Goal: Task Accomplishment & Management: Complete application form

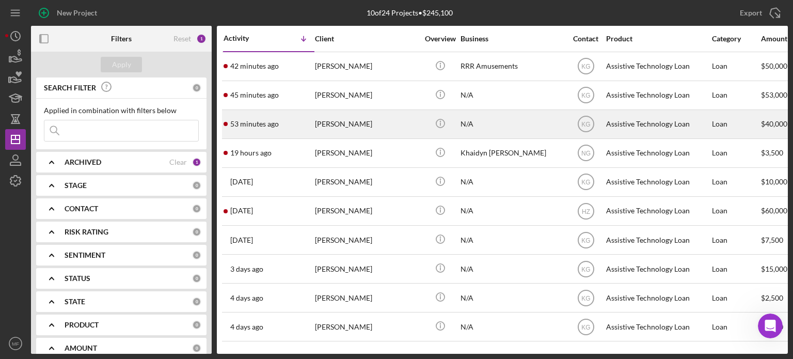
click at [496, 125] on div "N/A" at bounding box center [511, 123] width 103 height 27
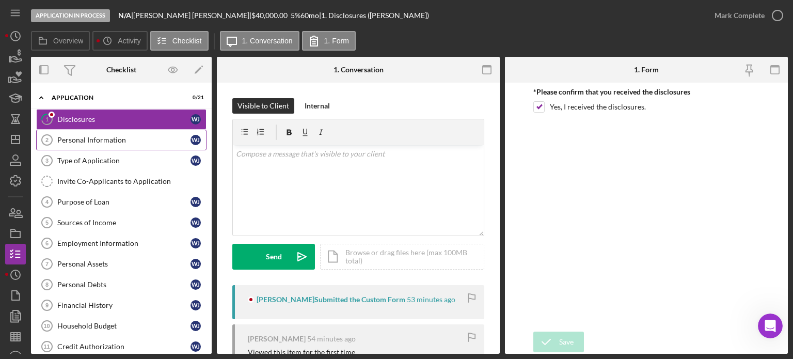
click at [92, 142] on div "Personal Information" at bounding box center [123, 140] width 133 height 8
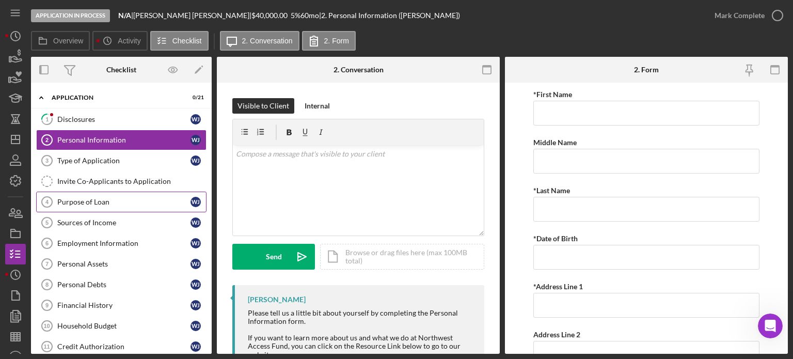
click at [101, 198] on div "Purpose of Loan" at bounding box center [123, 202] width 133 height 8
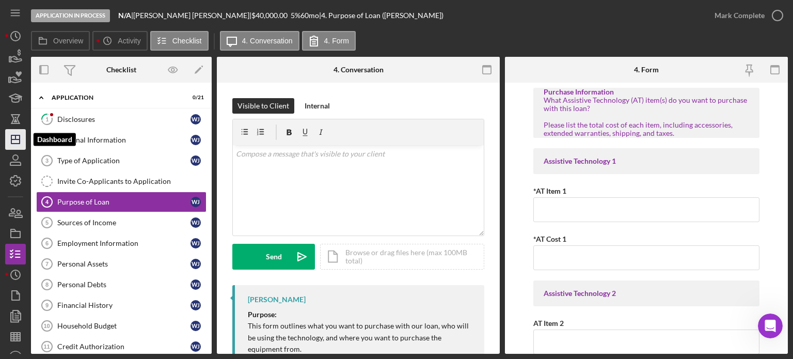
click at [14, 142] on icon "Icon/Dashboard" at bounding box center [16, 139] width 26 height 26
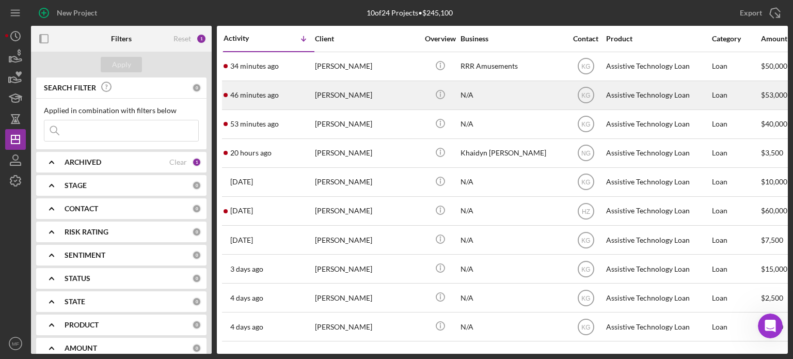
click at [408, 92] on div "[PERSON_NAME]" at bounding box center [366, 95] width 103 height 27
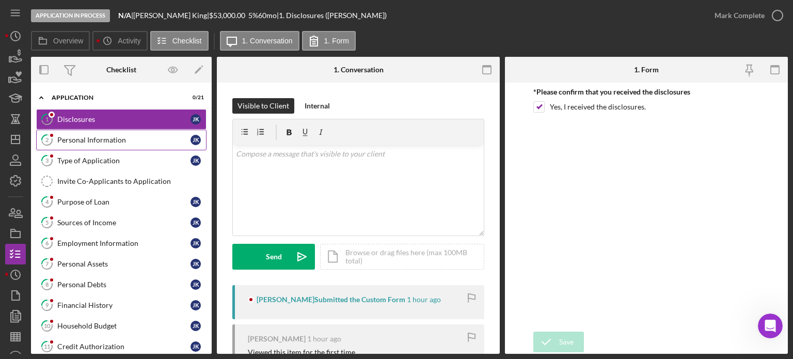
click at [99, 141] on div "Personal Information" at bounding box center [123, 140] width 133 height 8
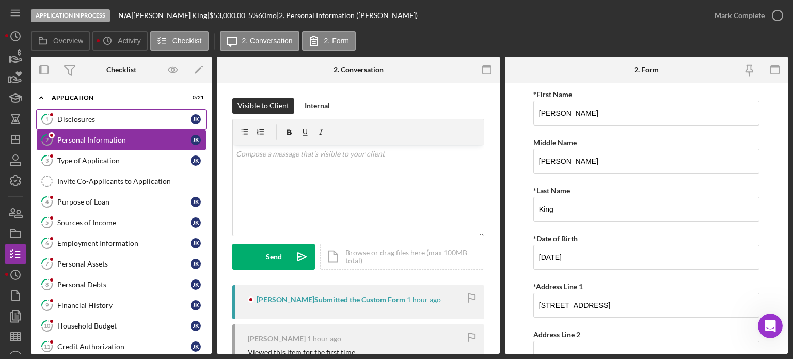
click at [85, 115] on div "Disclosures" at bounding box center [123, 119] width 133 height 8
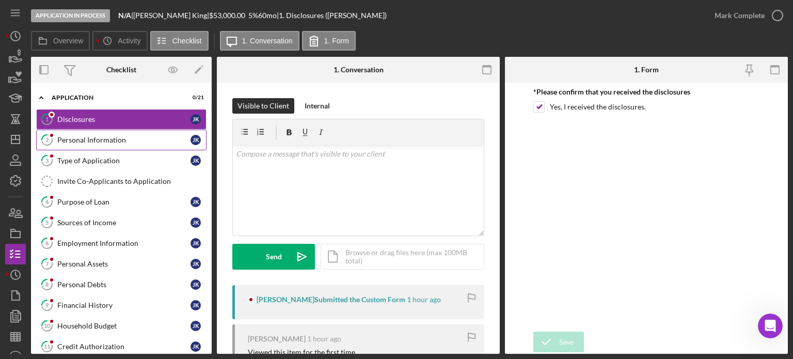
click at [92, 136] on div "Personal Information" at bounding box center [123, 140] width 133 height 8
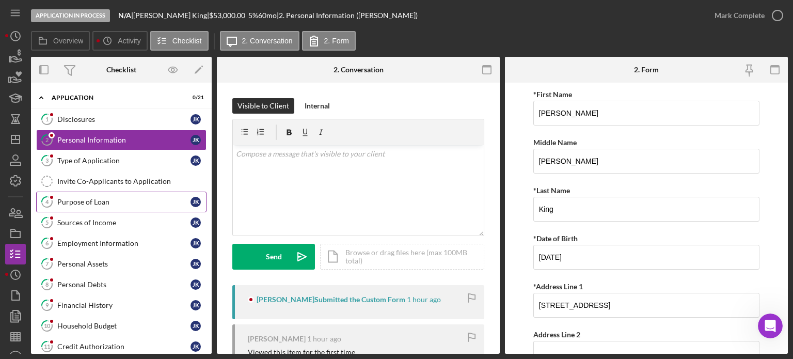
click at [95, 196] on link "4 Purpose of Loan J K" at bounding box center [121, 202] width 170 height 21
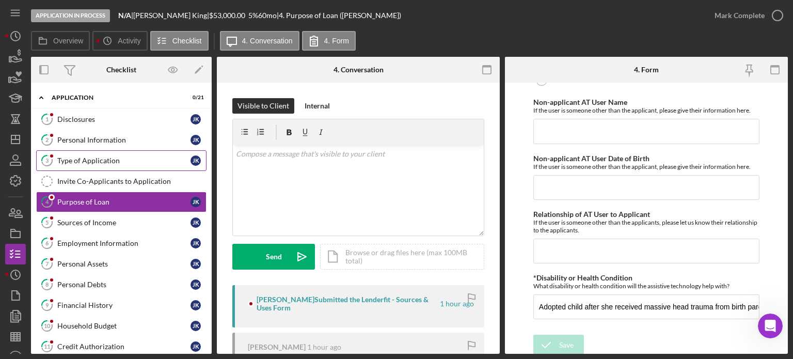
click at [88, 157] on div "Type of Application" at bounding box center [123, 160] width 133 height 8
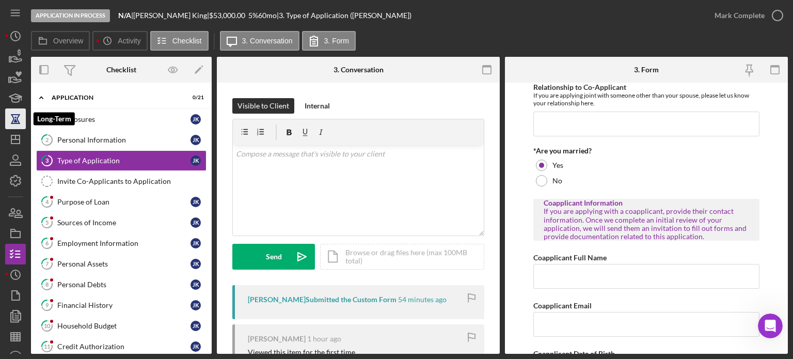
click at [18, 123] on icon "button" at bounding box center [15, 123] width 9 height 1
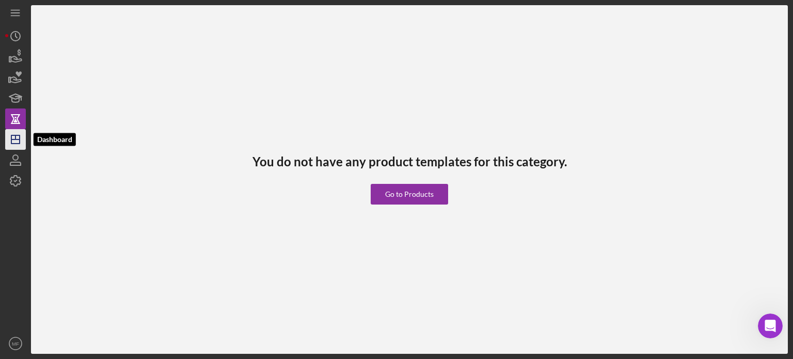
click at [10, 140] on icon "Icon/Dashboard" at bounding box center [16, 139] width 26 height 26
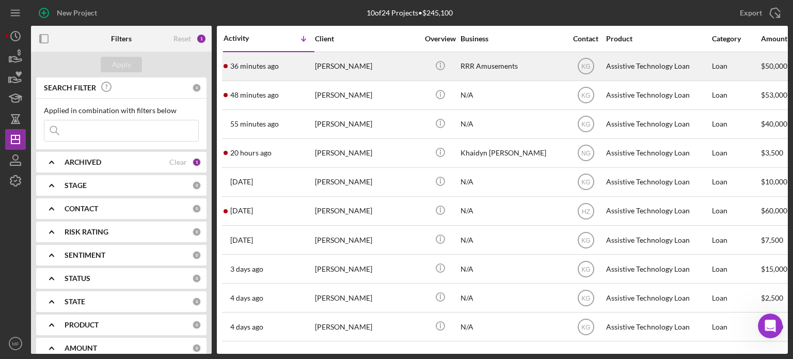
click at [479, 67] on div "RRR Amusements" at bounding box center [511, 66] width 103 height 27
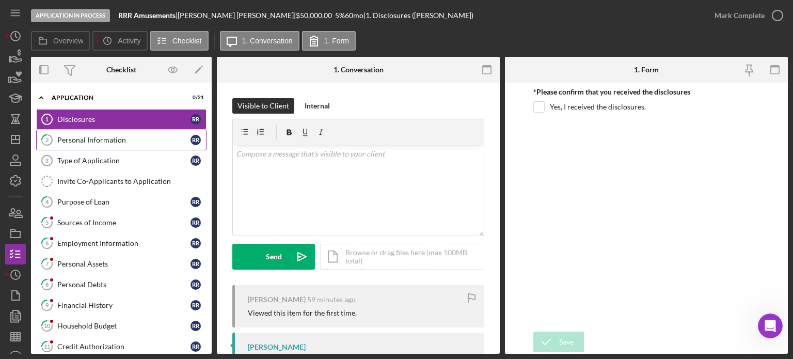
click at [97, 139] on div "Personal Information" at bounding box center [123, 140] width 133 height 8
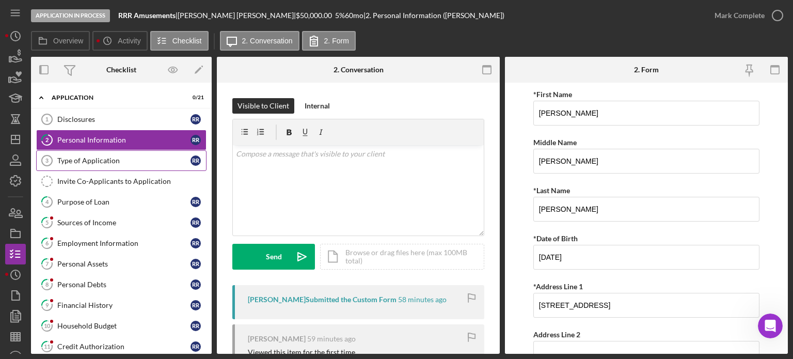
click at [83, 162] on div "Type of Application" at bounding box center [123, 160] width 133 height 8
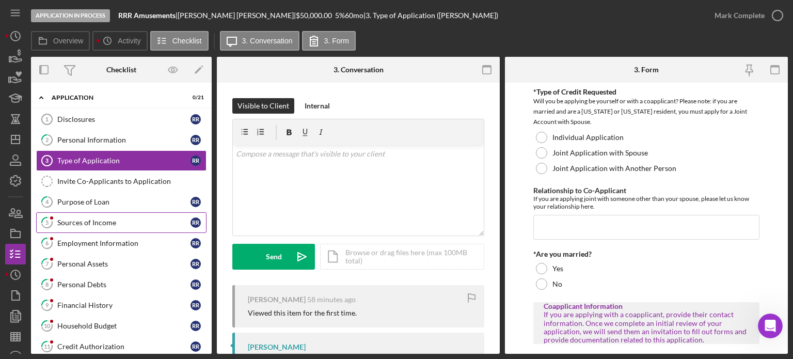
click at [99, 222] on div "Sources of Income" at bounding box center [123, 222] width 133 height 8
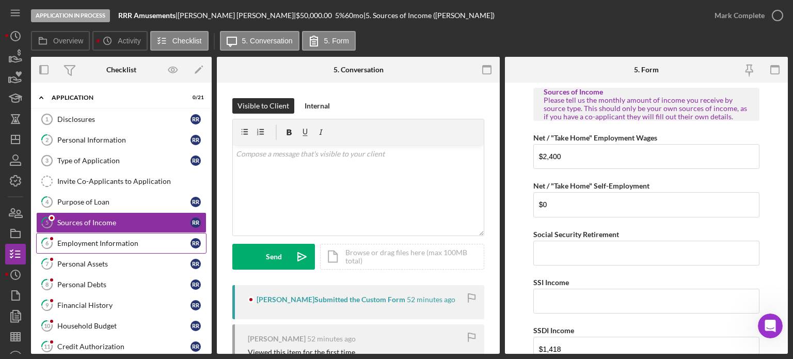
click at [97, 243] on div "Employment Information" at bounding box center [123, 243] width 133 height 8
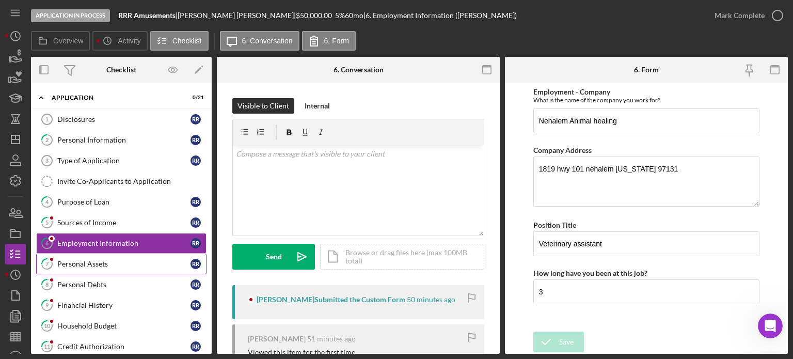
click at [97, 260] on div "Personal Assets" at bounding box center [123, 264] width 133 height 8
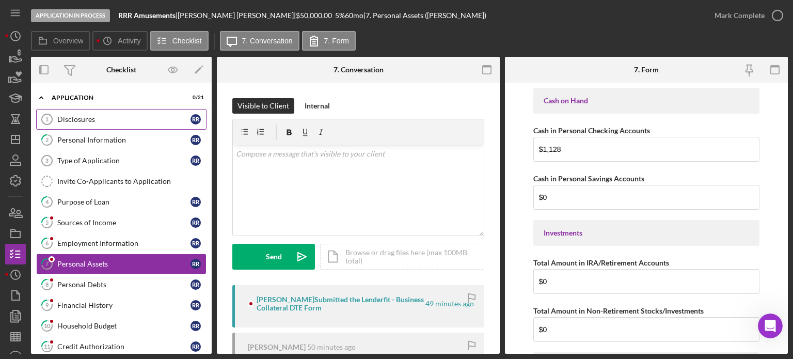
click at [76, 121] on div "Disclosures" at bounding box center [123, 119] width 133 height 8
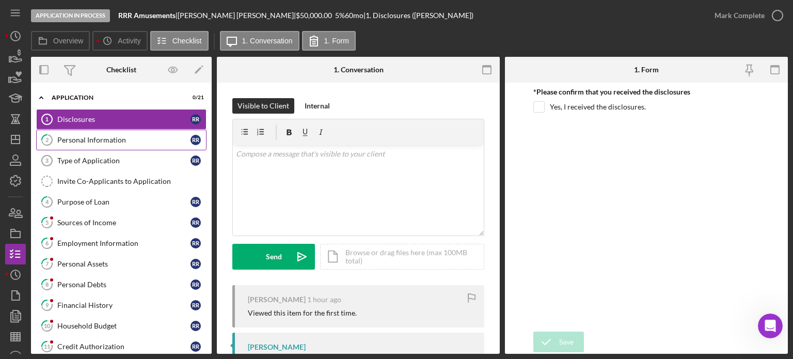
click at [104, 141] on div "Personal Information" at bounding box center [123, 140] width 133 height 8
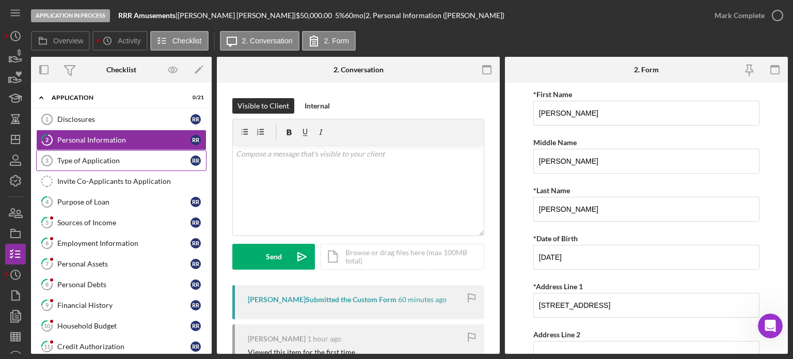
click at [104, 156] on div "Type of Application" at bounding box center [123, 160] width 133 height 8
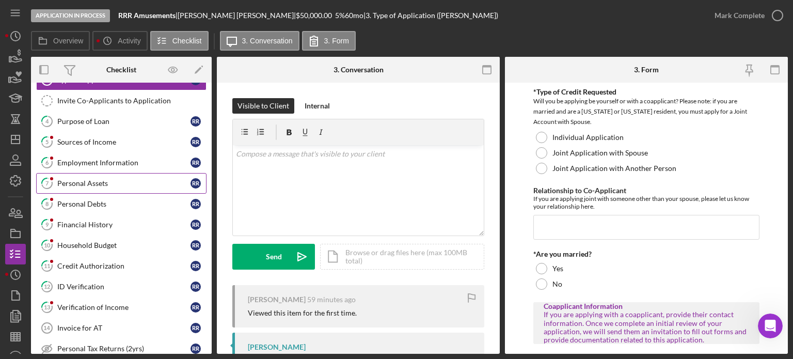
scroll to position [103, 0]
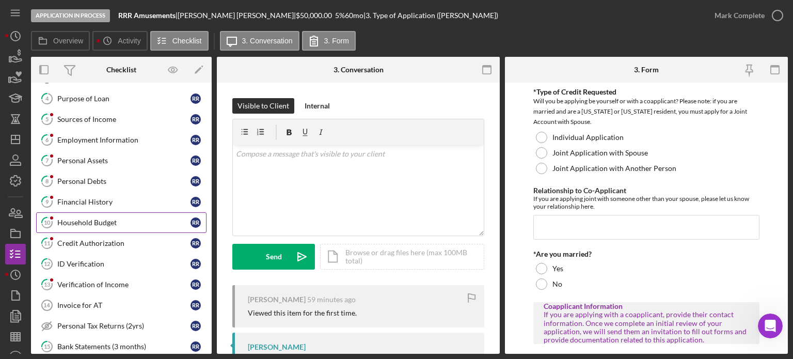
click at [88, 218] on div "Household Budget" at bounding box center [123, 222] width 133 height 8
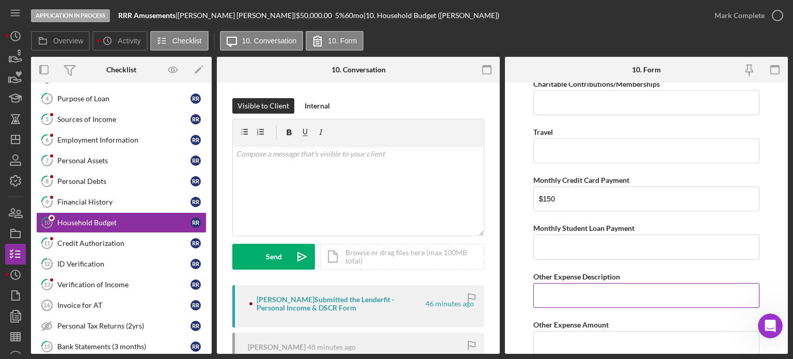
scroll to position [2189, 0]
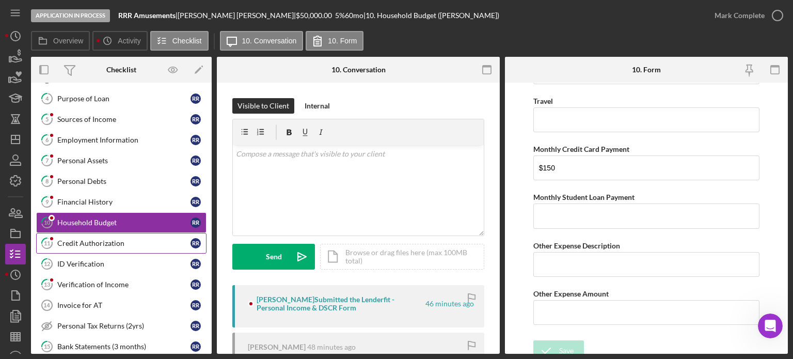
click at [111, 239] on div "Credit Authorization" at bounding box center [123, 243] width 133 height 8
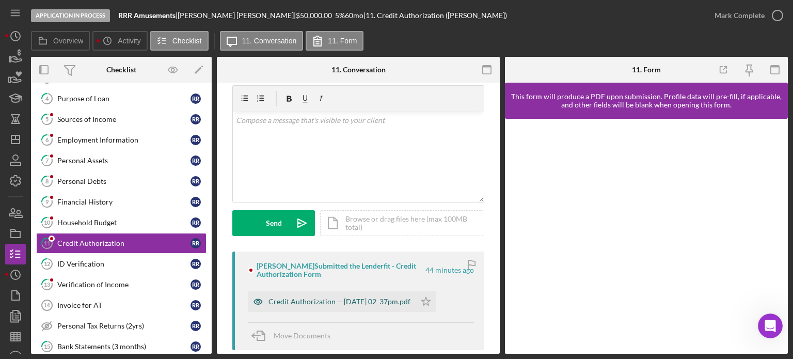
scroll to position [52, 0]
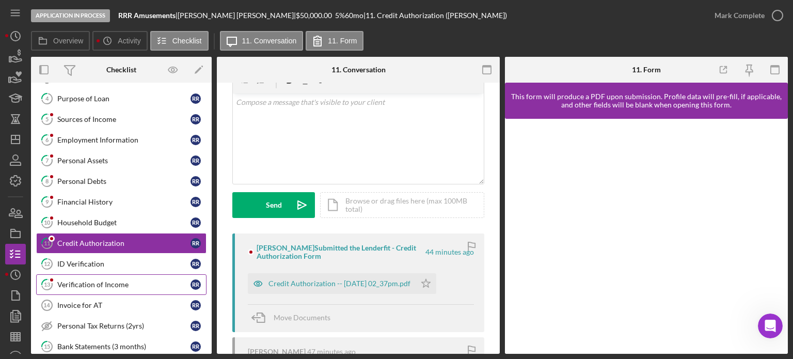
click at [105, 281] on div "Verification of Income" at bounding box center [123, 284] width 133 height 8
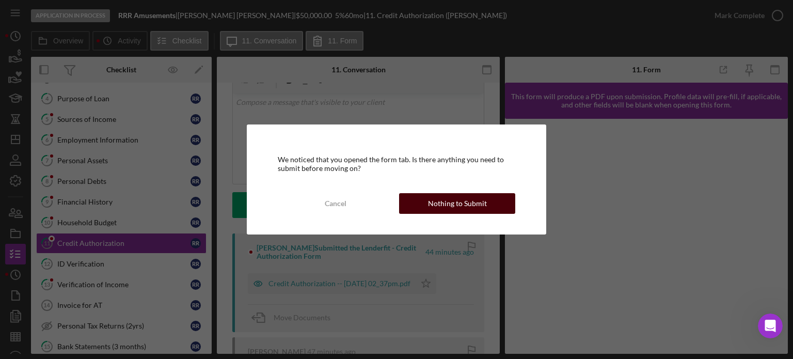
click at [448, 207] on div "Nothing to Submit" at bounding box center [457, 203] width 59 height 21
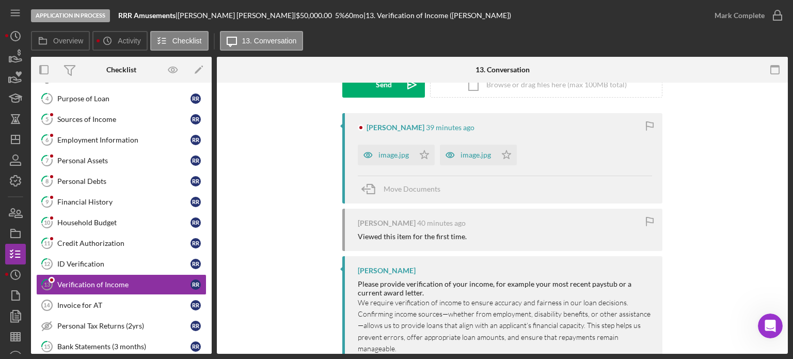
scroll to position [206, 0]
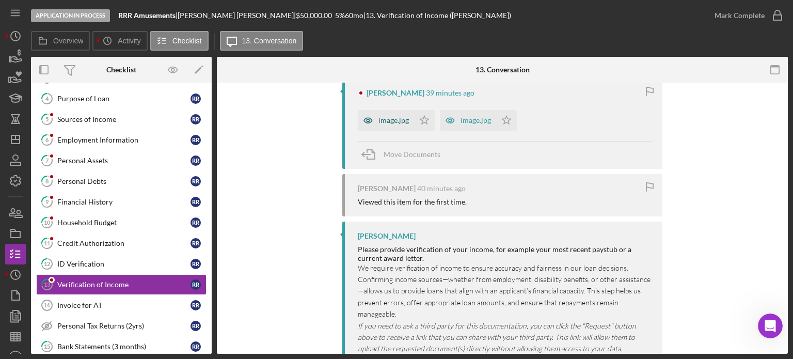
click at [396, 119] on div "image.jpg" at bounding box center [393, 120] width 30 height 8
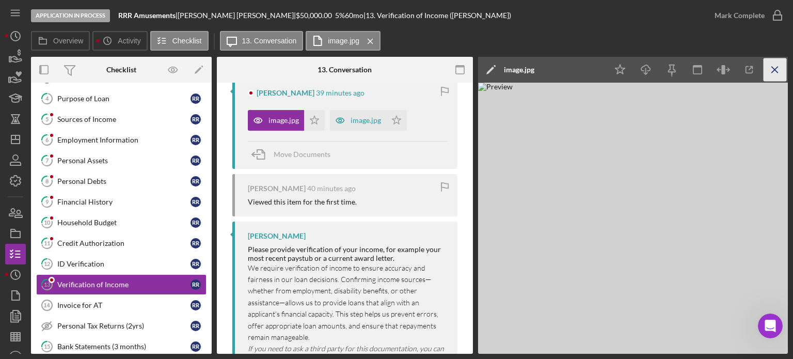
click at [776, 72] on icon "Icon/Menu Close" at bounding box center [774, 69] width 23 height 23
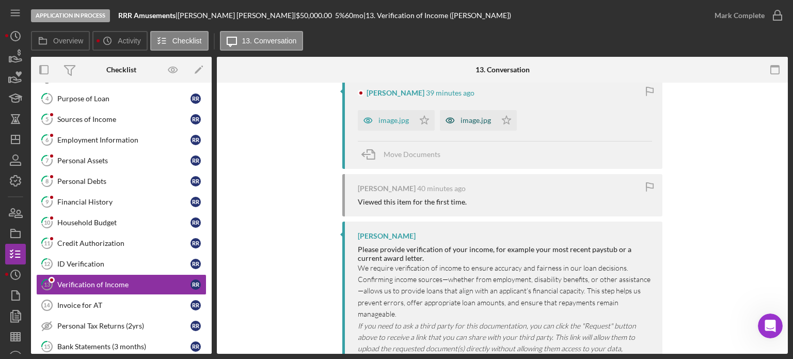
click at [467, 116] on div "image.jpg" at bounding box center [475, 120] width 30 height 8
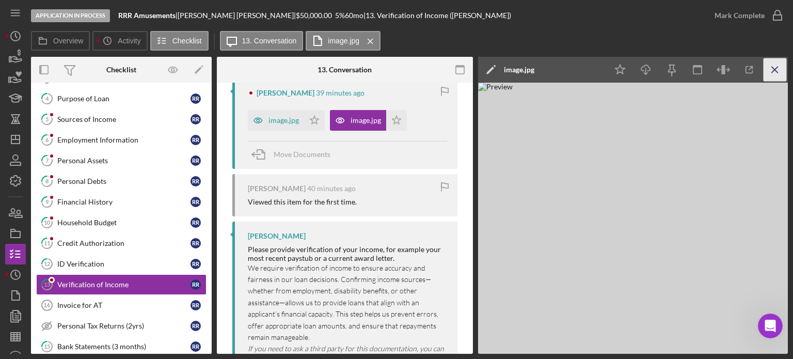
click at [776, 66] on icon "Icon/Menu Close" at bounding box center [774, 69] width 23 height 23
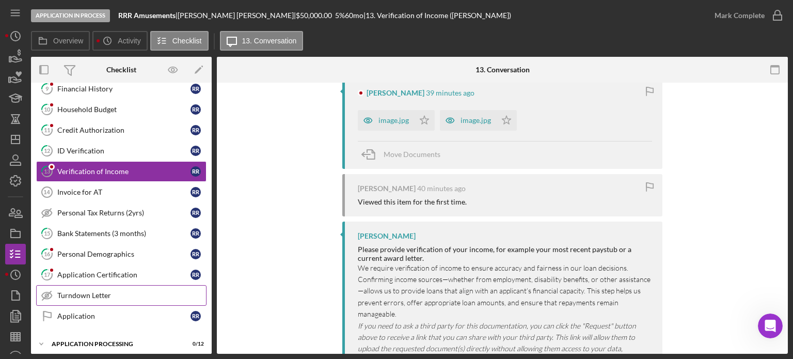
scroll to position [264, 0]
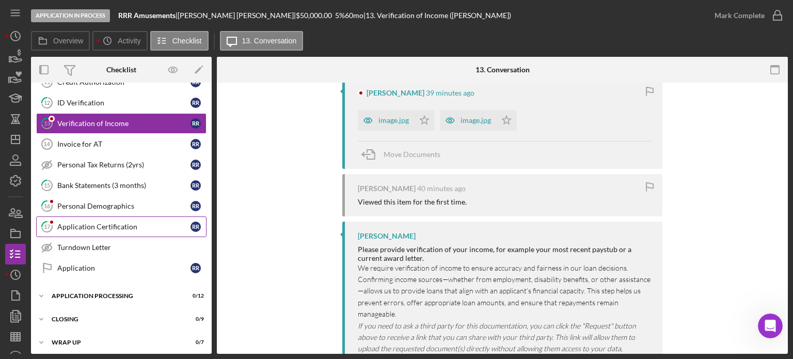
click at [115, 222] on div "Application Certification" at bounding box center [123, 226] width 133 height 8
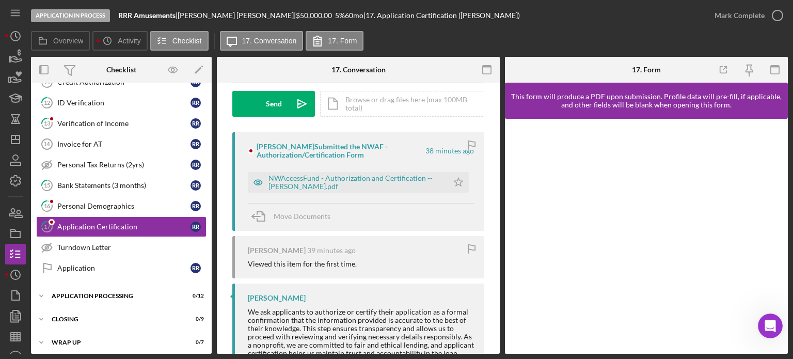
scroll to position [155, 0]
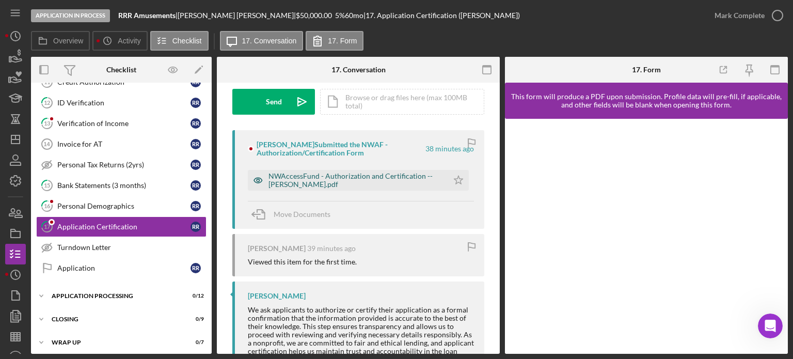
click at [338, 177] on div "NWAccessFund - Authorization and Certification -- [PERSON_NAME].pdf" at bounding box center [355, 180] width 174 height 17
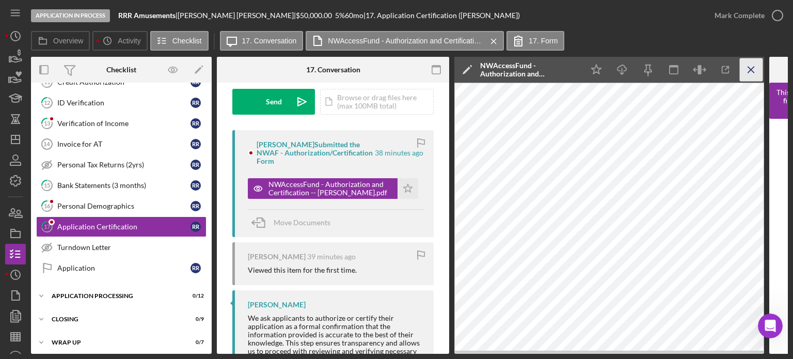
click at [754, 70] on icon "Icon/Menu Close" at bounding box center [751, 69] width 23 height 23
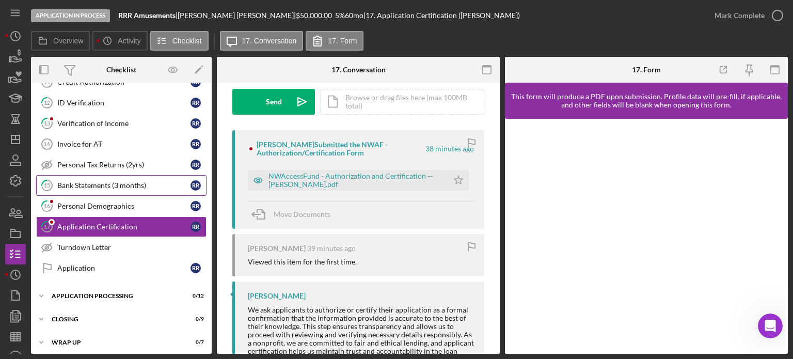
click at [113, 181] on div "Bank Statements (3 months)" at bounding box center [123, 185] width 133 height 8
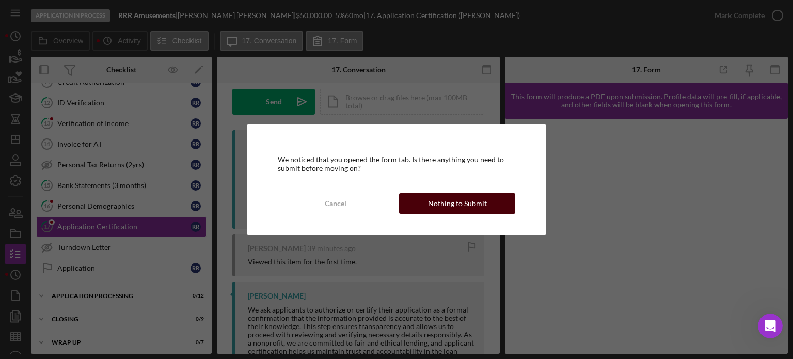
click at [473, 208] on div "Nothing to Submit" at bounding box center [457, 203] width 59 height 21
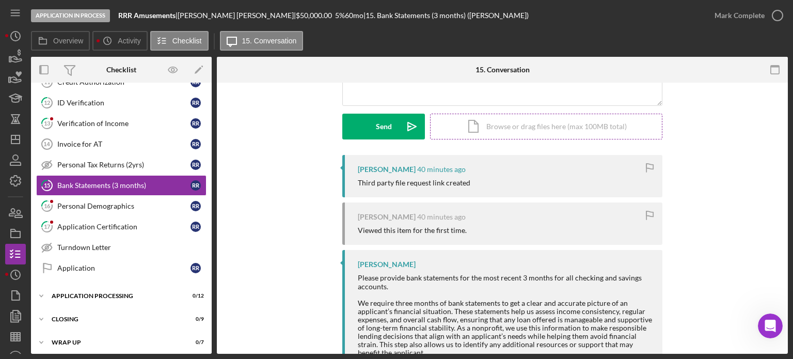
scroll to position [155, 0]
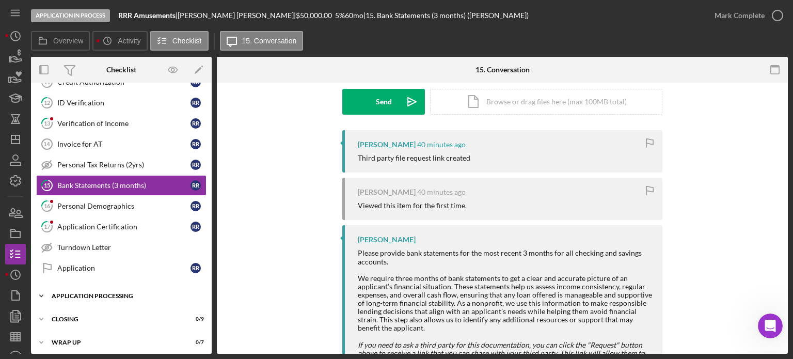
click at [93, 286] on div "Icon/Expander Application Processing 0 / 12" at bounding box center [121, 295] width 181 height 21
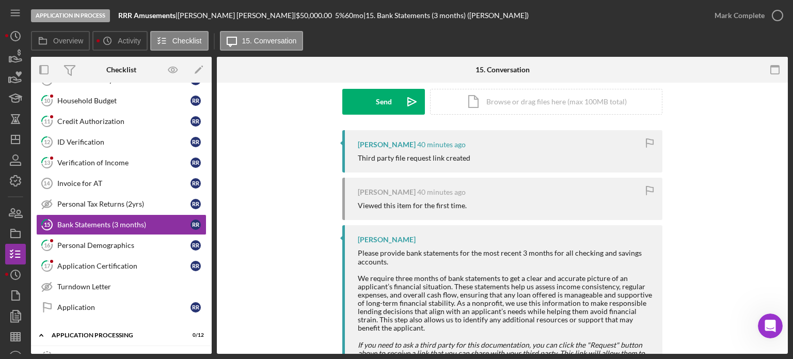
scroll to position [0, 0]
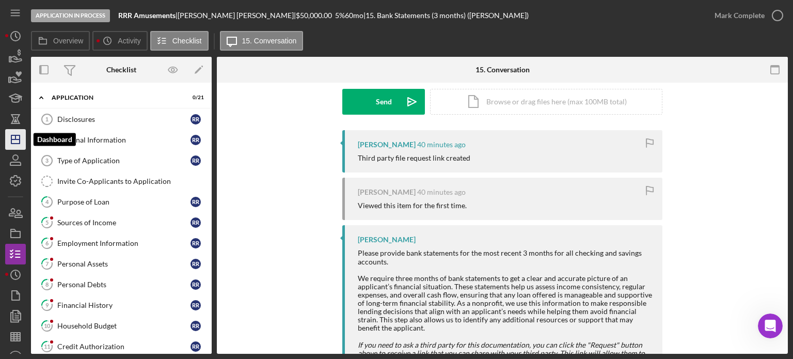
click at [15, 137] on line "button" at bounding box center [15, 137] width 0 height 4
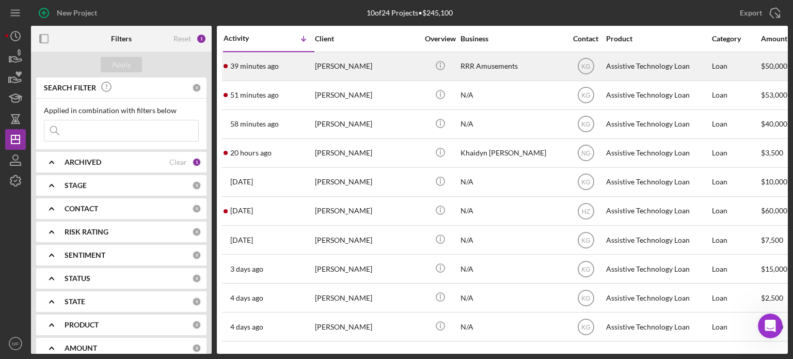
click at [513, 67] on div "RRR Amusements" at bounding box center [511, 66] width 103 height 27
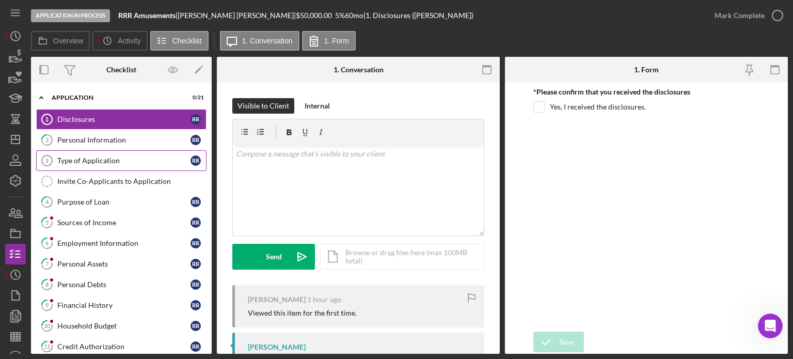
click at [91, 163] on div "Type of Application" at bounding box center [123, 160] width 133 height 8
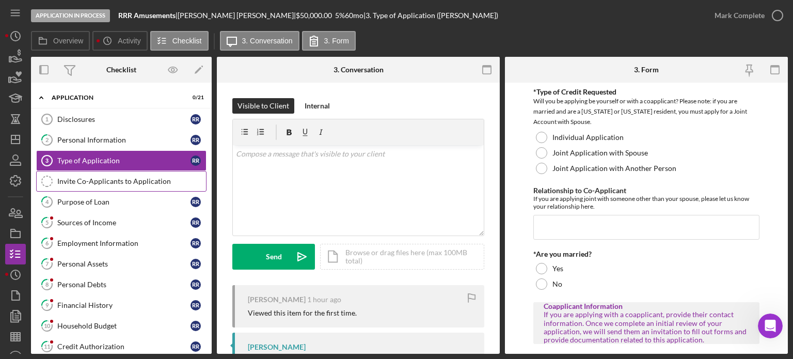
click at [125, 179] on div "Invite Co-Applicants to Application" at bounding box center [131, 181] width 149 height 8
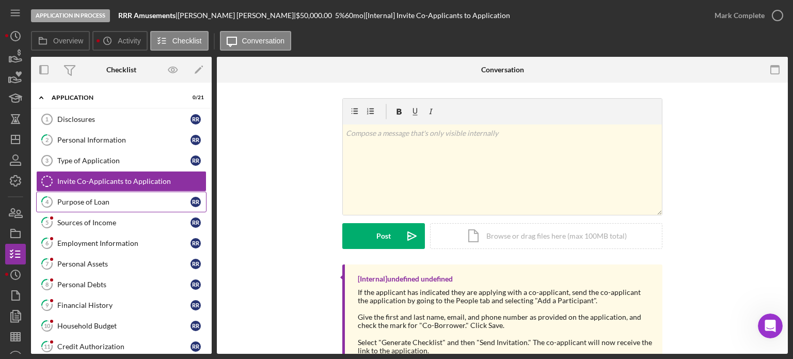
click at [95, 200] on div "Purpose of Loan" at bounding box center [123, 202] width 133 height 8
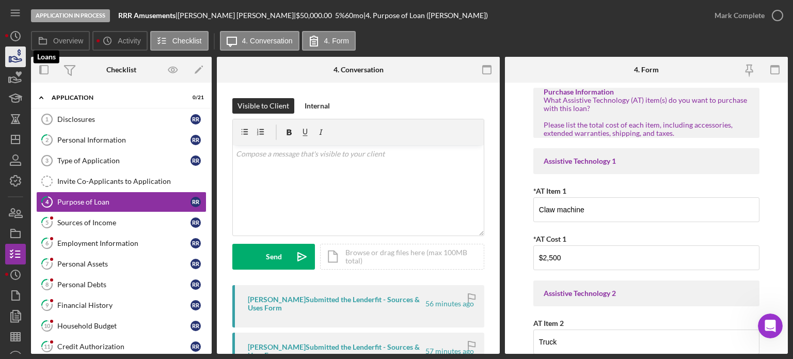
click at [20, 55] on icon "button" at bounding box center [19, 52] width 3 height 7
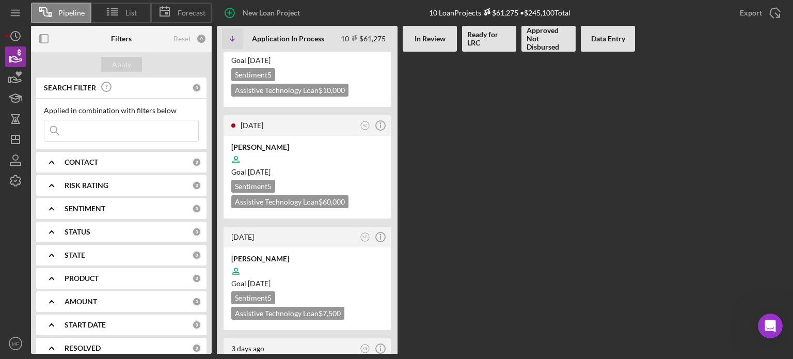
scroll to position [548, 0]
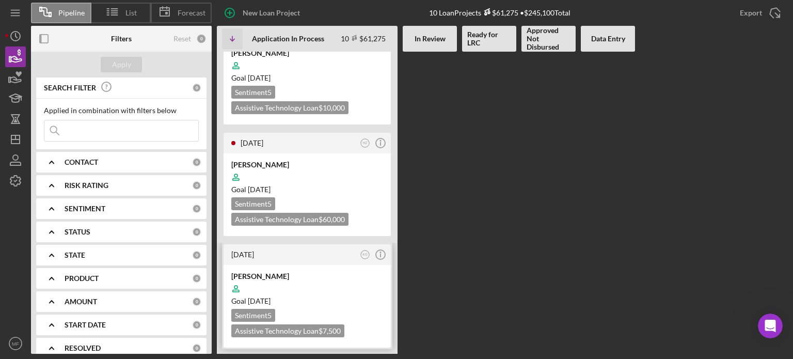
click at [328, 279] on div at bounding box center [307, 289] width 152 height 20
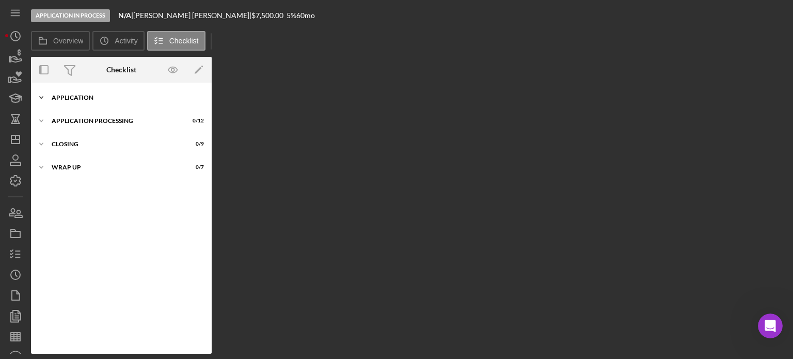
click at [78, 92] on div "Icon/Expander Application 0 / 21" at bounding box center [121, 97] width 181 height 21
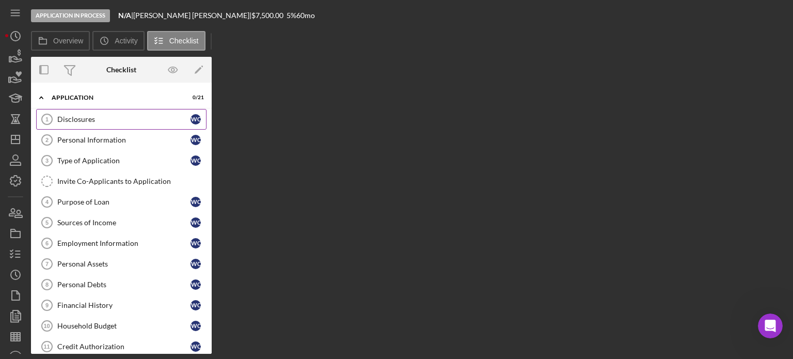
click at [93, 115] on div "Disclosures" at bounding box center [123, 119] width 133 height 8
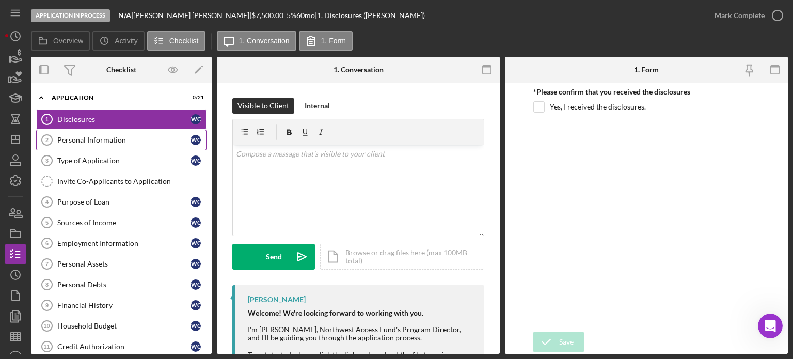
click at [79, 140] on div "Personal Information" at bounding box center [123, 140] width 133 height 8
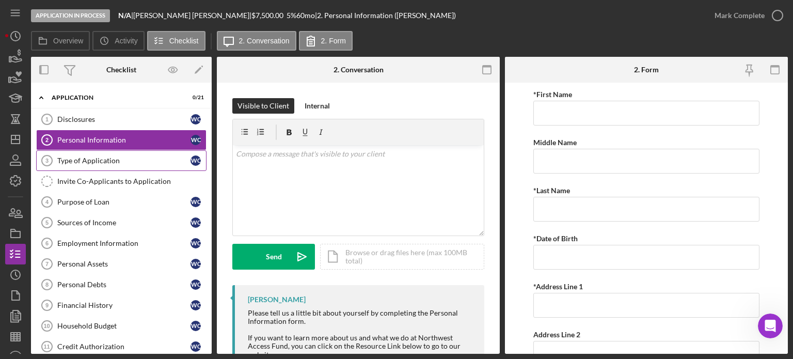
click at [110, 161] on div "Type of Application" at bounding box center [123, 160] width 133 height 8
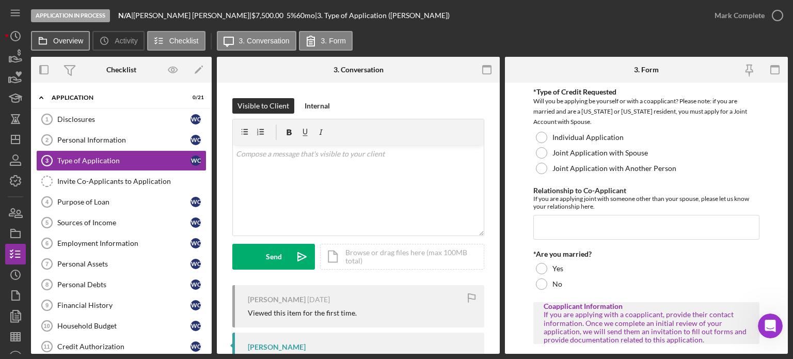
click at [65, 40] on label "Overview" at bounding box center [68, 41] width 30 height 8
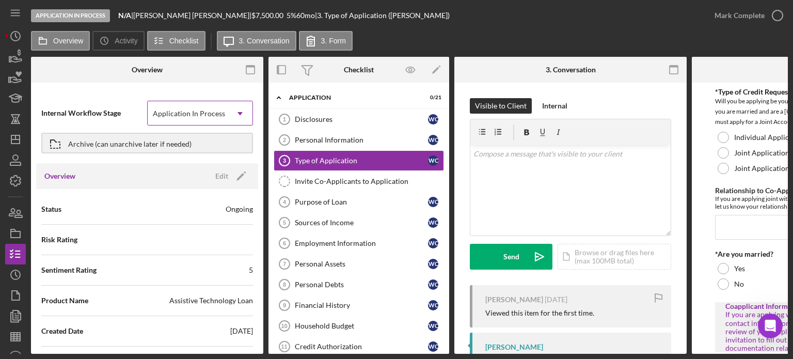
click at [240, 109] on icon "Icon/Dropdown Arrow" at bounding box center [240, 113] width 25 height 25
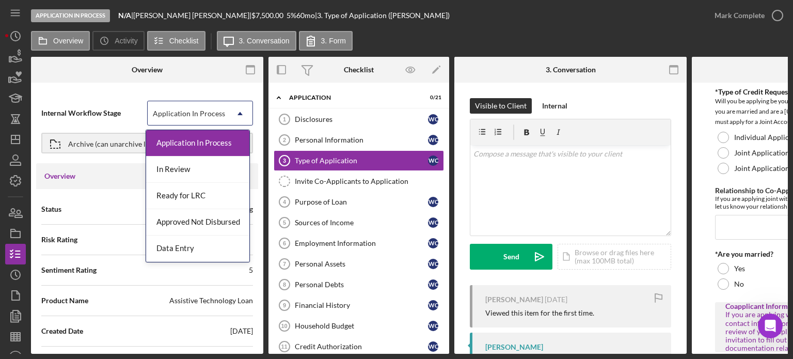
click at [126, 90] on div "Internal Workflow Stage 5 results available. Use Up and Down to choose options,…" at bounding box center [147, 221] width 232 height 266
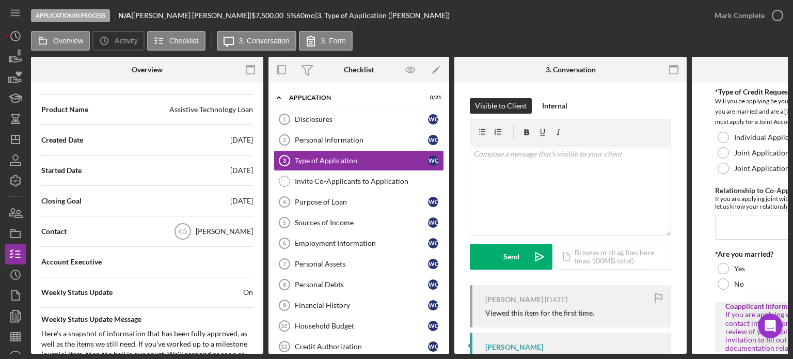
scroll to position [206, 0]
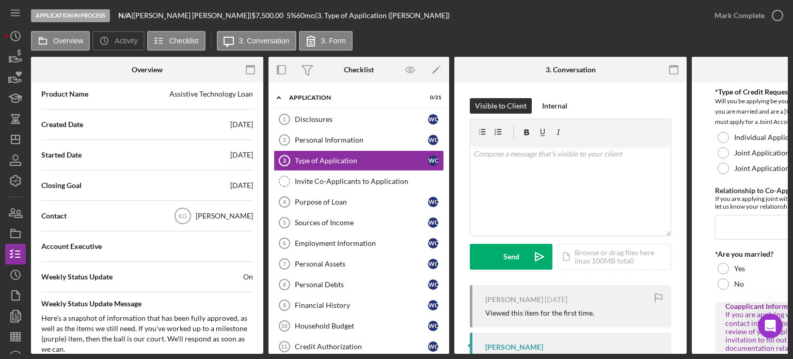
click at [231, 211] on div "[PERSON_NAME]" at bounding box center [224, 216] width 57 height 10
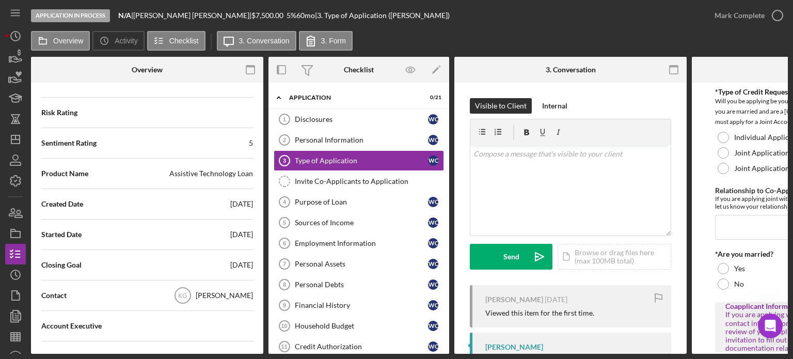
scroll to position [0, 0]
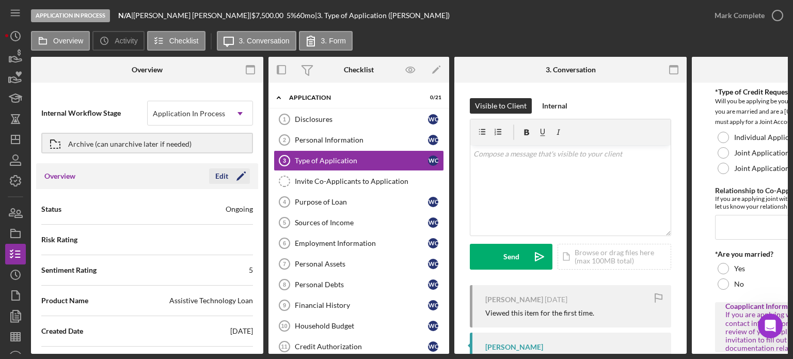
click at [238, 173] on icon "Icon/Edit" at bounding box center [241, 176] width 26 height 26
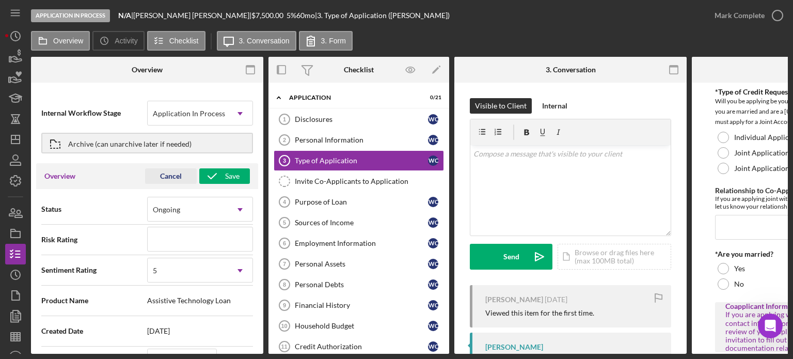
click at [163, 178] on div "Cancel" at bounding box center [171, 175] width 22 height 15
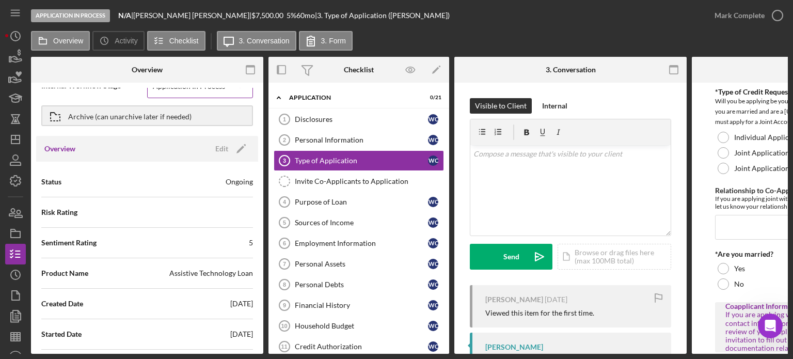
scroll to position [52, 0]
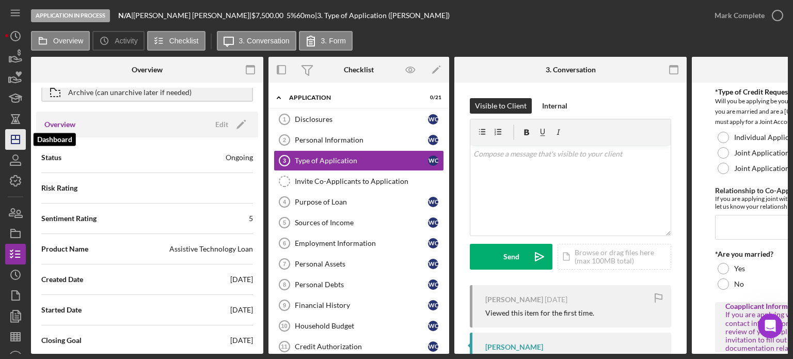
click at [18, 140] on icon "Icon/Dashboard" at bounding box center [16, 139] width 26 height 26
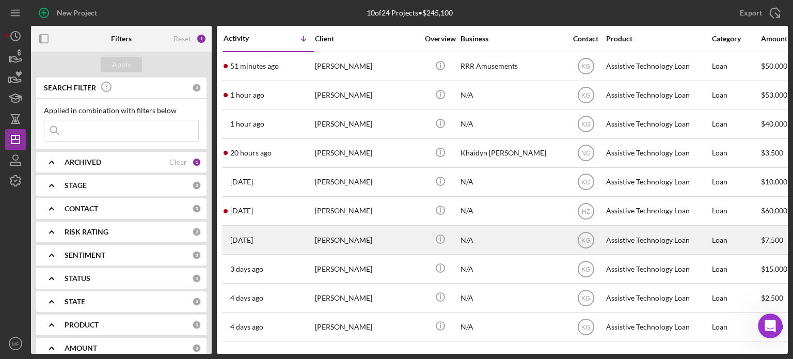
click at [393, 241] on div "[PERSON_NAME]" at bounding box center [366, 239] width 103 height 27
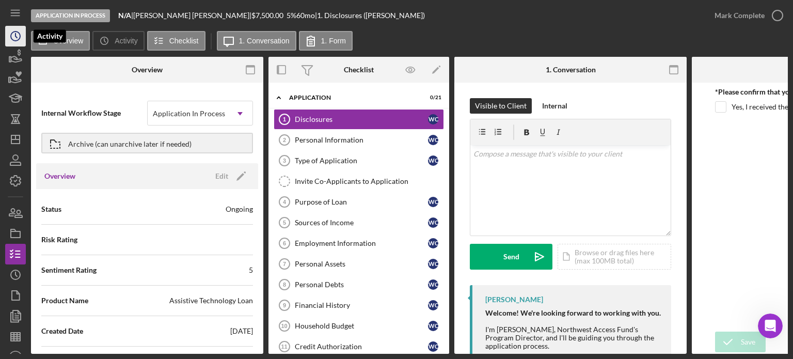
click at [14, 36] on icon "Icon/History" at bounding box center [16, 36] width 26 height 26
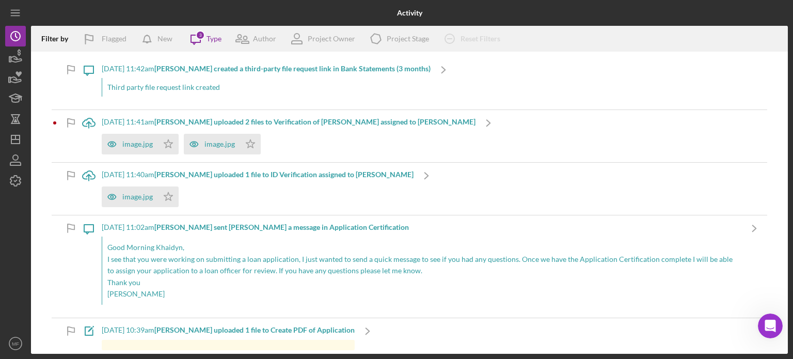
click at [404, 66] on b "[PERSON_NAME] created a third-party file request link in Bank Statements (3 mon…" at bounding box center [292, 68] width 276 height 9
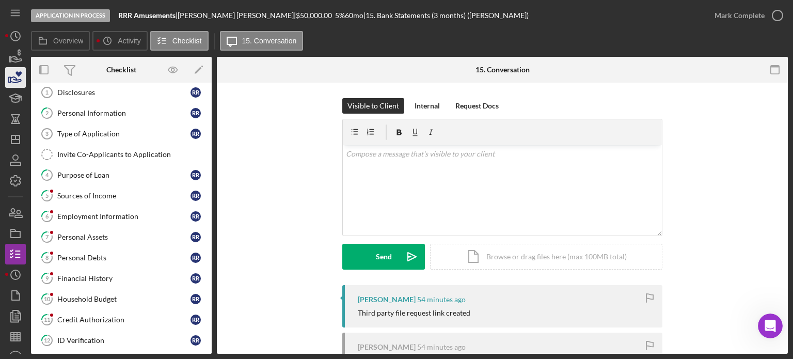
scroll to position [21, 0]
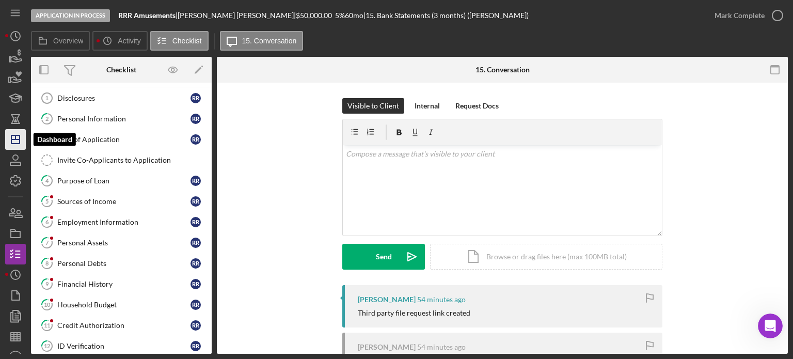
click at [10, 136] on icon "Icon/Dashboard" at bounding box center [16, 139] width 26 height 26
